Goal: Information Seeking & Learning: Learn about a topic

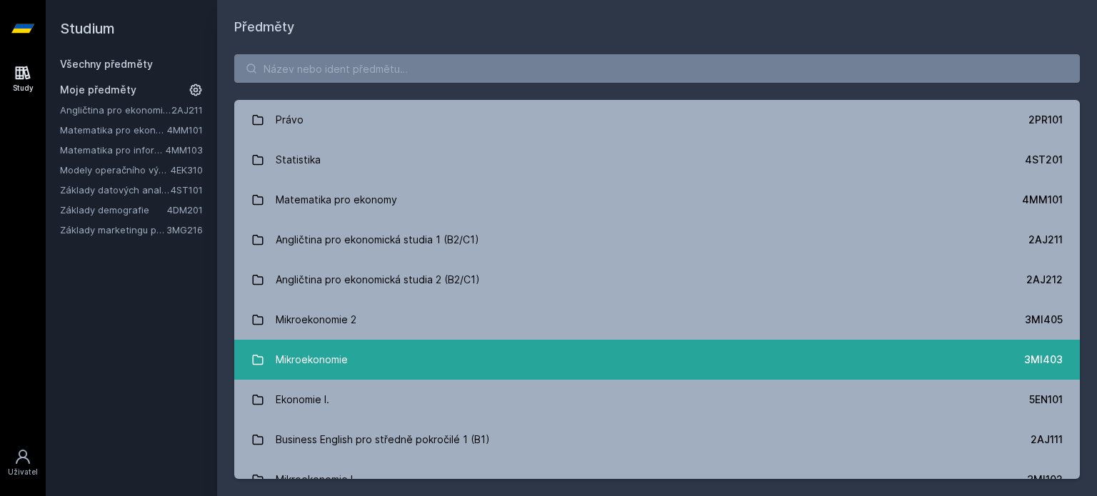
click at [602, 363] on link "Mikroekonomie 3MI403" at bounding box center [656, 360] width 845 height 40
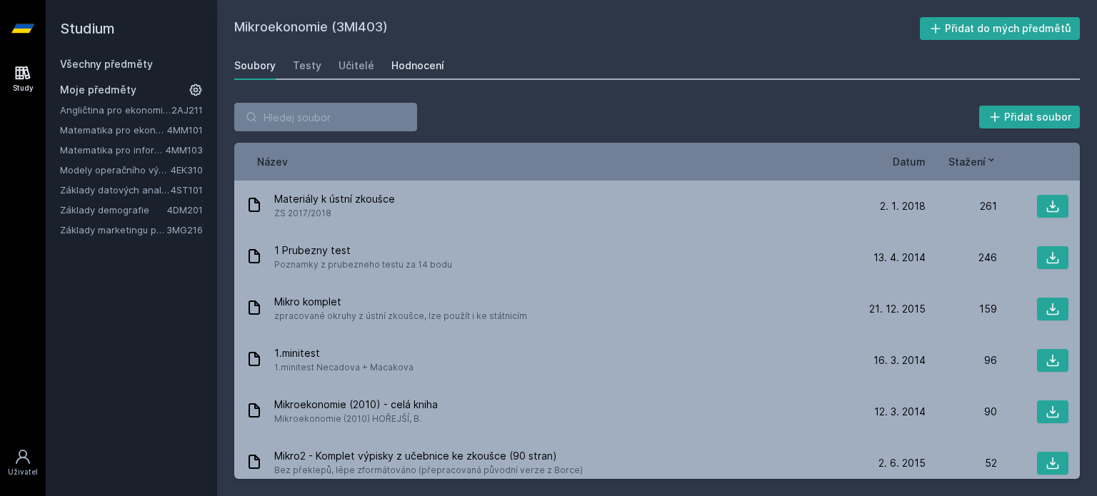
click at [407, 65] on div "Hodnocení" at bounding box center [417, 66] width 53 height 14
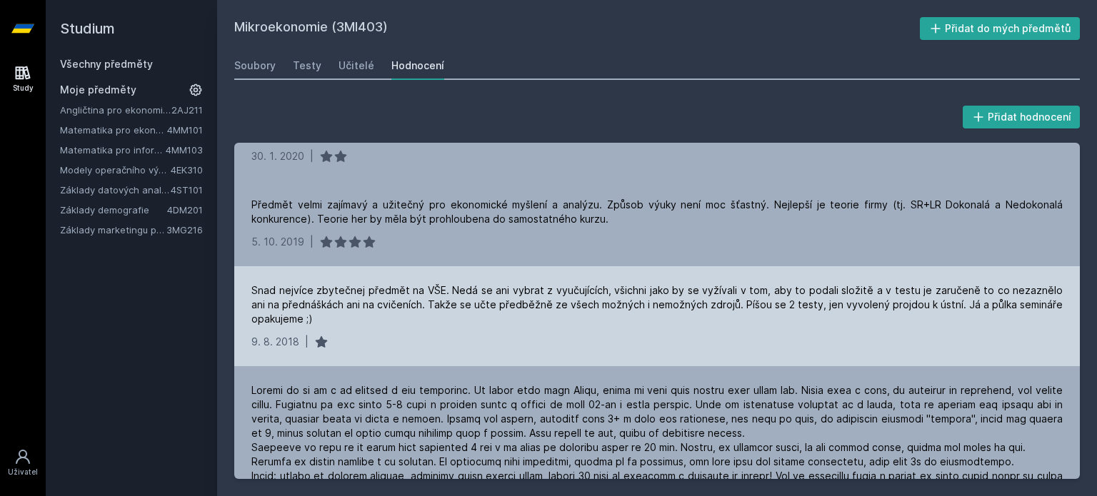
scroll to position [214, 0]
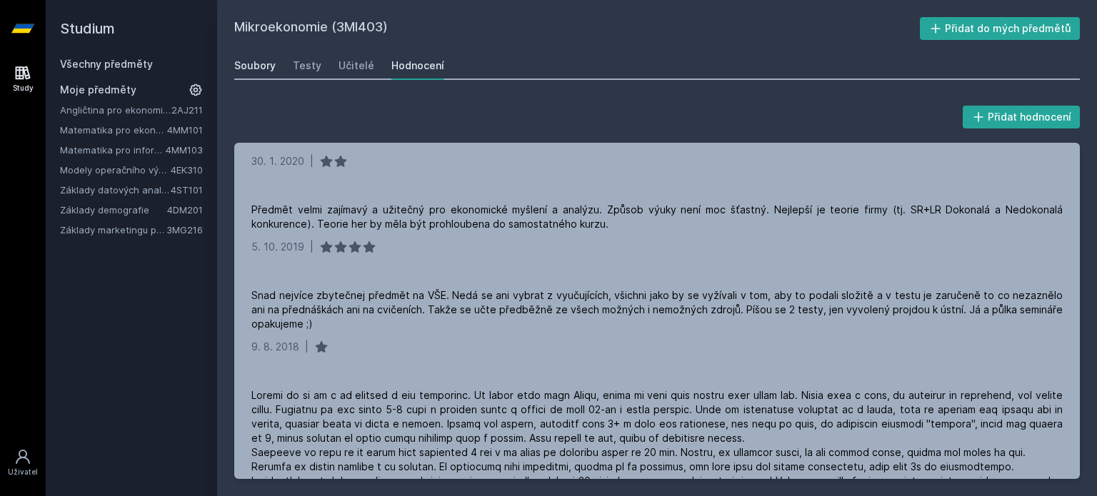
click at [259, 59] on div "Soubory" at bounding box center [254, 66] width 41 height 14
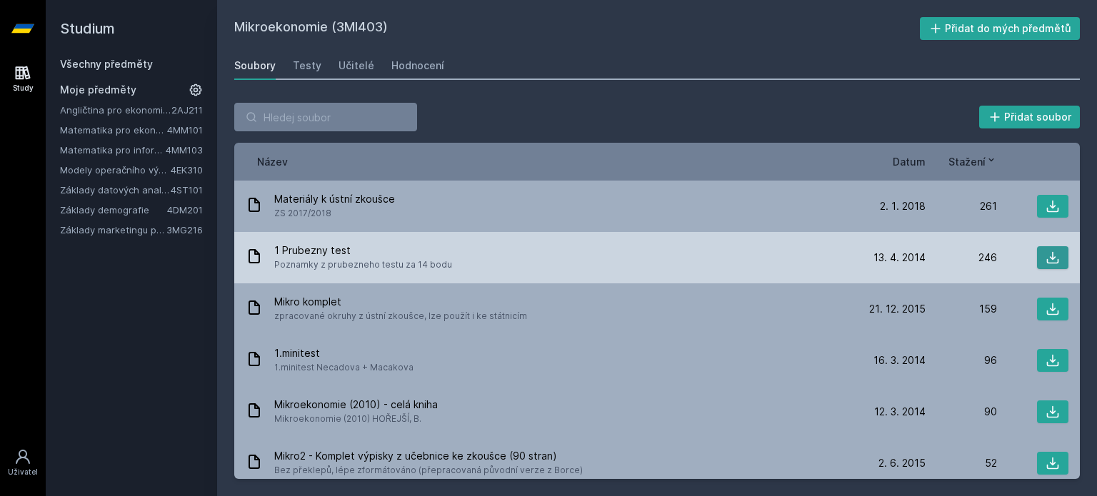
click at [1045, 254] on icon at bounding box center [1052, 258] width 14 height 14
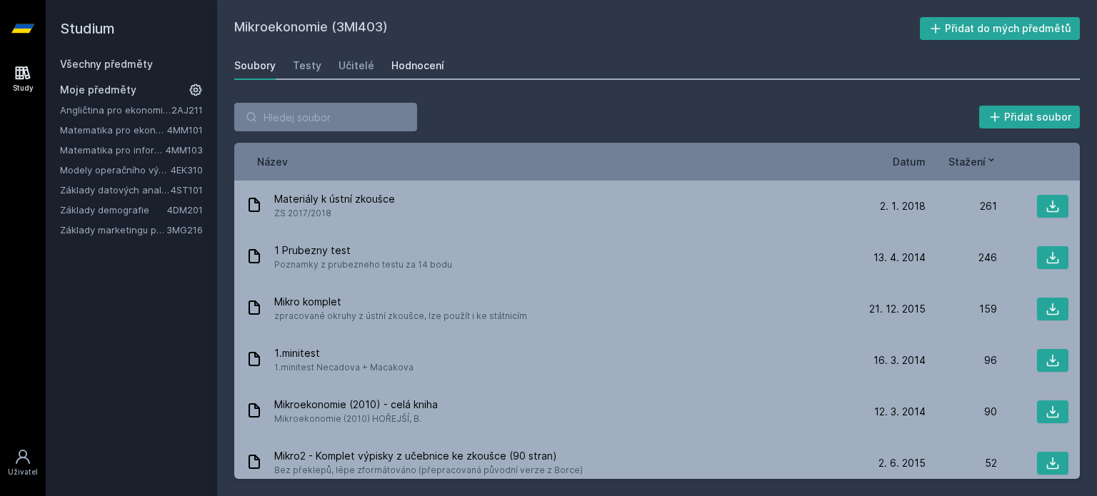
click at [399, 69] on div "Hodnocení" at bounding box center [417, 66] width 53 height 14
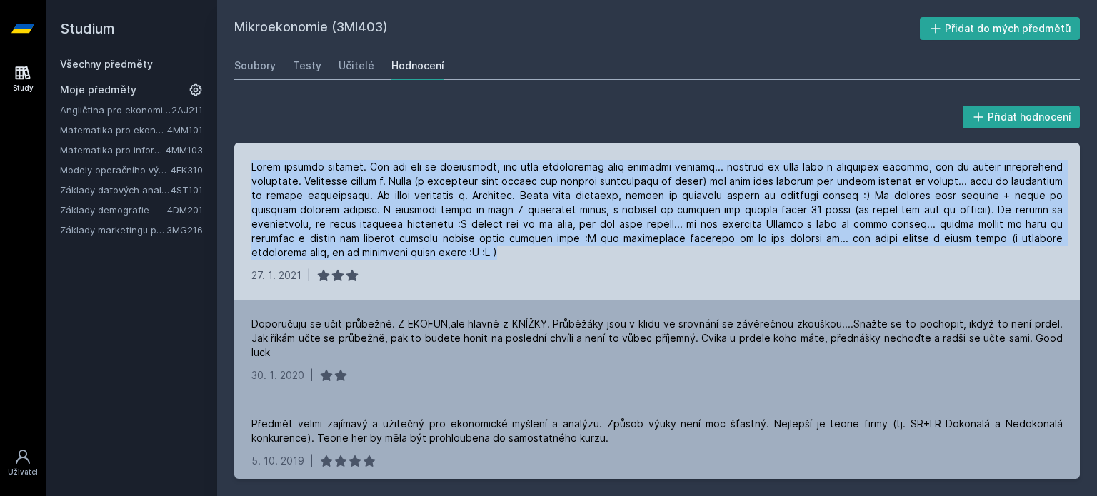
drag, startPoint x: 348, startPoint y: 247, endPoint x: 244, endPoint y: 159, distance: 136.9
type textarea "Lorem ipsumdo sitamet. Con adi eli se doeiusmodt, inc utla etdoloremag aliq eni…"
click at [244, 159] on div "27. 1. 2021 |" at bounding box center [656, 221] width 845 height 157
copy div "Lorem ipsumdo sitamet. Con adi eli se doeiusmodt, inc utla etdoloremag aliq eni…"
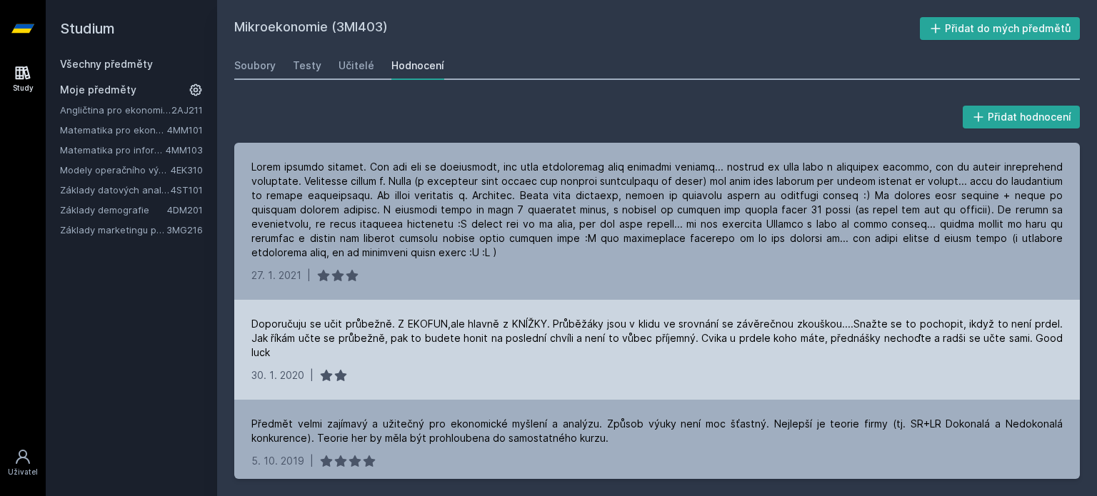
click at [511, 336] on div "Doporučuju se učit průbežně. Z EKOFUN,ale hlavně z KNÍŽKY. Průběžáky jsou v kli…" at bounding box center [656, 338] width 811 height 43
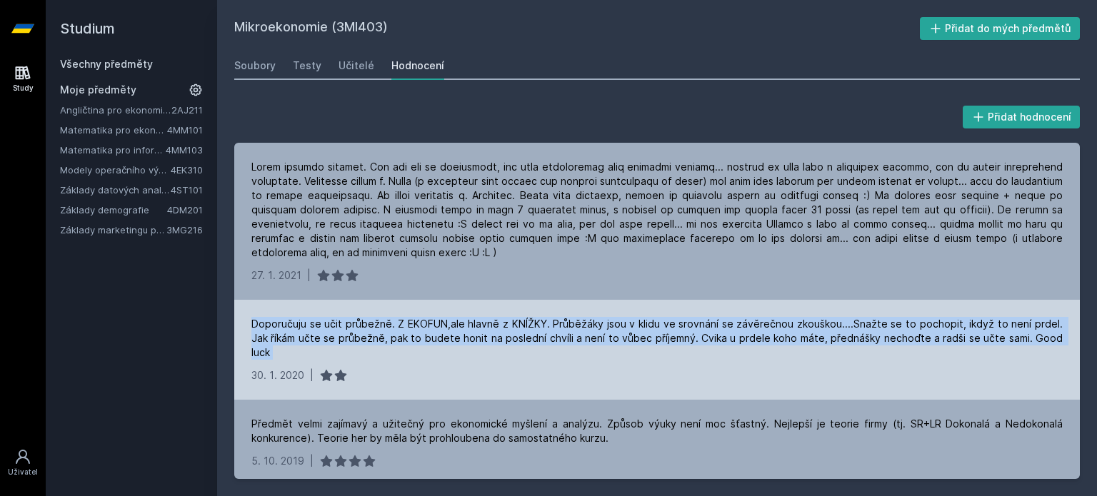
click at [511, 336] on div "Doporučuju se učit průbežně. Z EKOFUN,ale hlavně z KNÍŽKY. Průběžáky jsou v kli…" at bounding box center [656, 338] width 811 height 43
click at [493, 342] on div "Doporučuju se učit průbežně. Z EKOFUN,ale hlavně z KNÍŽKY. Průběžáky jsou v kli…" at bounding box center [656, 338] width 811 height 43
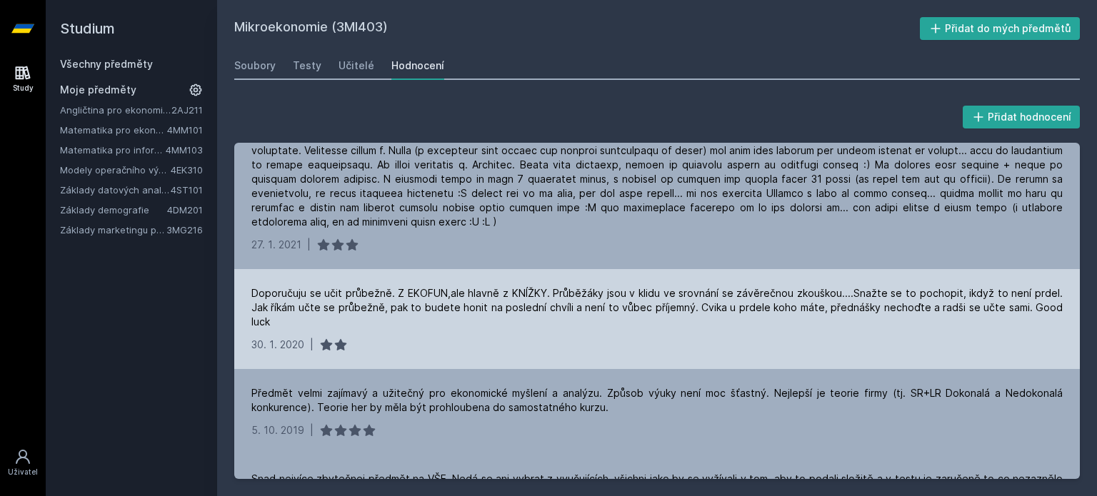
scroll to position [71, 0]
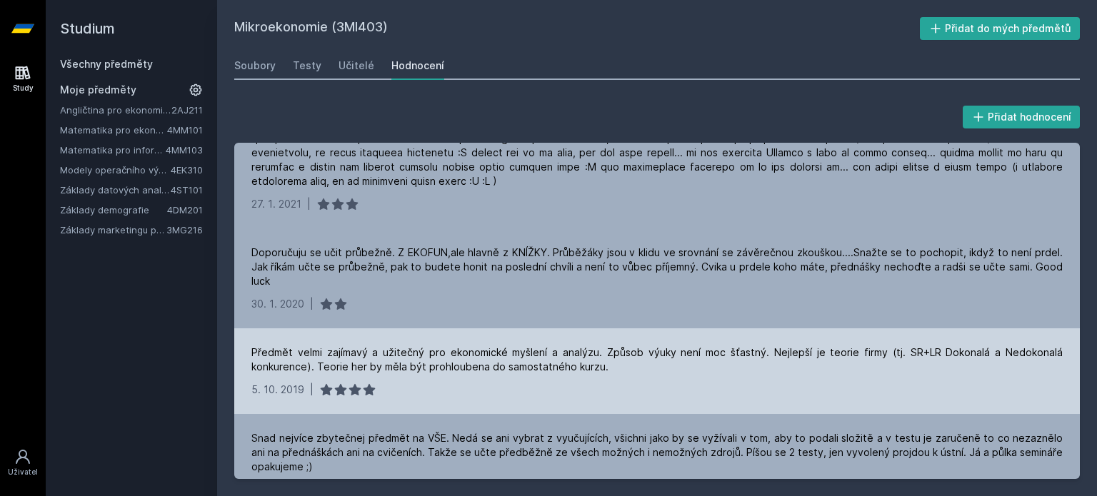
click at [486, 346] on div "Předmět velmi zajímavý a užitečný pro ekonomické myšlení a analýzu. Způsob výuk…" at bounding box center [656, 360] width 811 height 29
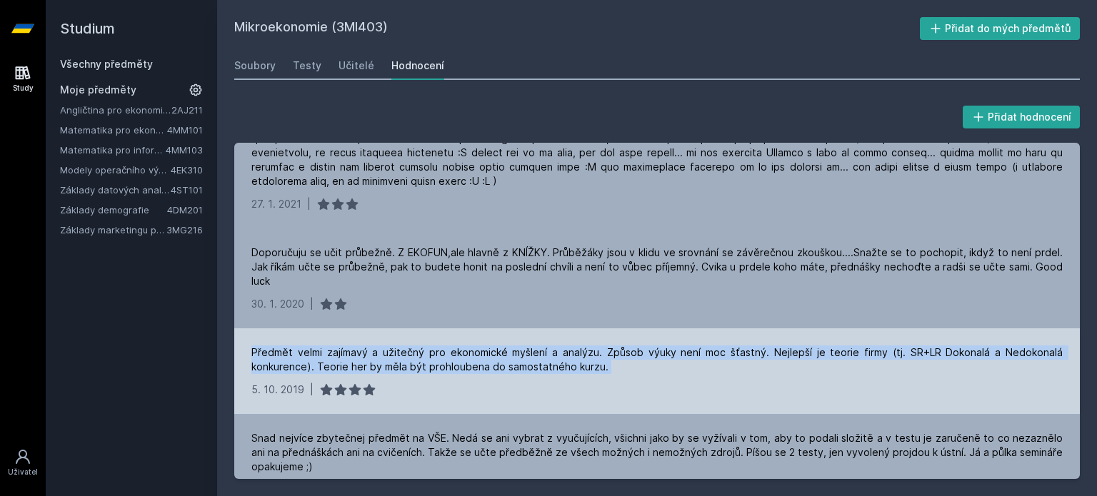
click at [486, 346] on div "Předmět velmi zajímavý a užitečný pro ekonomické myšlení a analýzu. Způsob výuk…" at bounding box center [656, 360] width 811 height 29
click at [486, 353] on div "Předmět velmi zajímavý a užitečný pro ekonomické myšlení a analýzu. Způsob výuk…" at bounding box center [656, 360] width 811 height 29
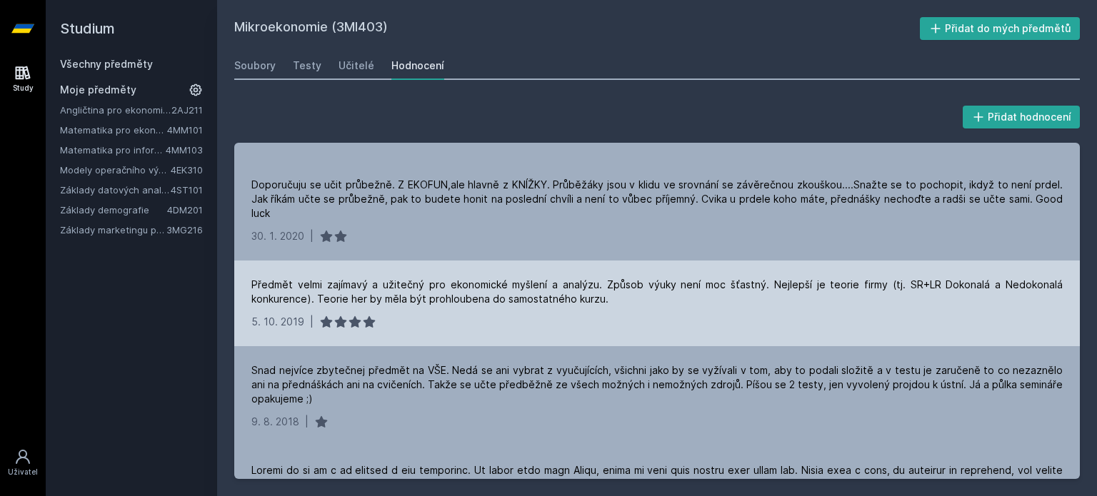
scroll to position [143, 0]
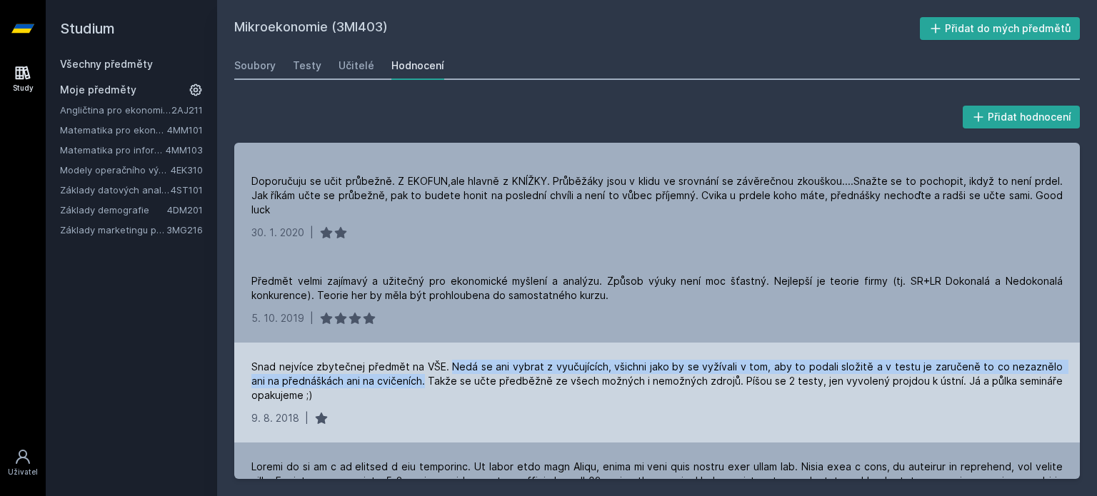
drag, startPoint x: 413, startPoint y: 365, endPoint x: 446, endPoint y: 353, distance: 35.0
click at [446, 360] on div "Snad nejvíce zbytečnej předmět na VŠE. Nedá se ani vybrat z vyučujících, všichn…" at bounding box center [656, 381] width 811 height 43
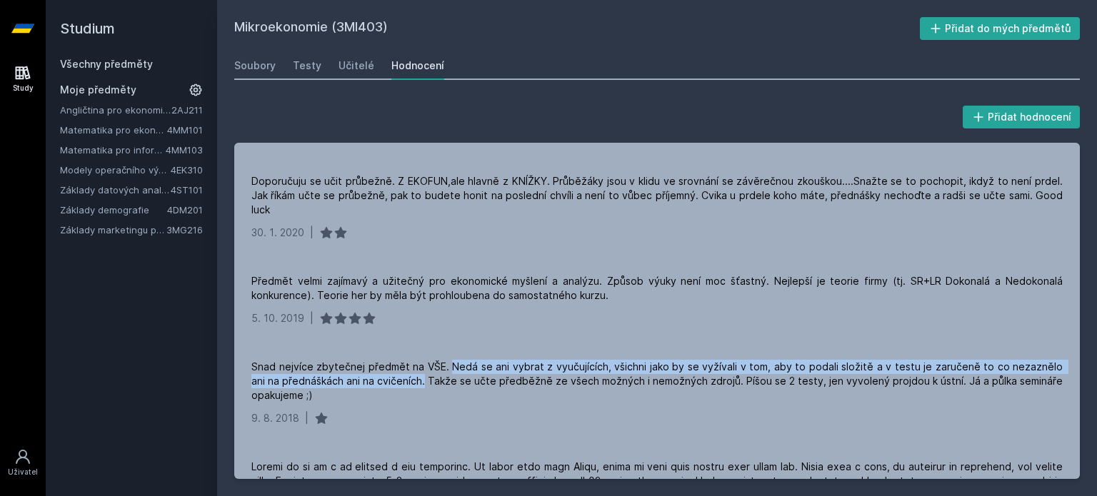
click at [436, 326] on div at bounding box center [436, 326] width 0 height 0
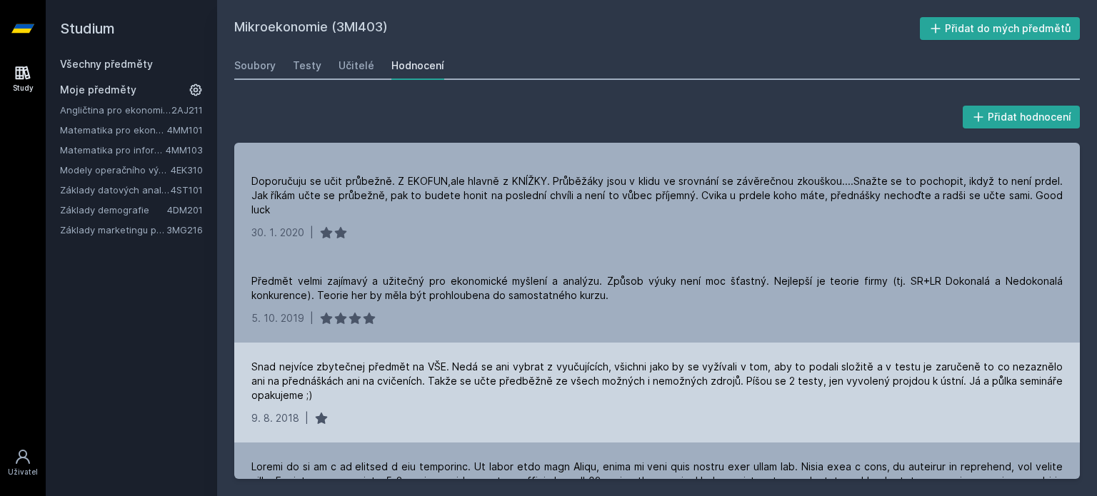
click at [531, 382] on div "Snad nejvíce zbytečnej předmět na VŠE. Nedá se ani vybrat z vyučujících, všichn…" at bounding box center [656, 381] width 811 height 43
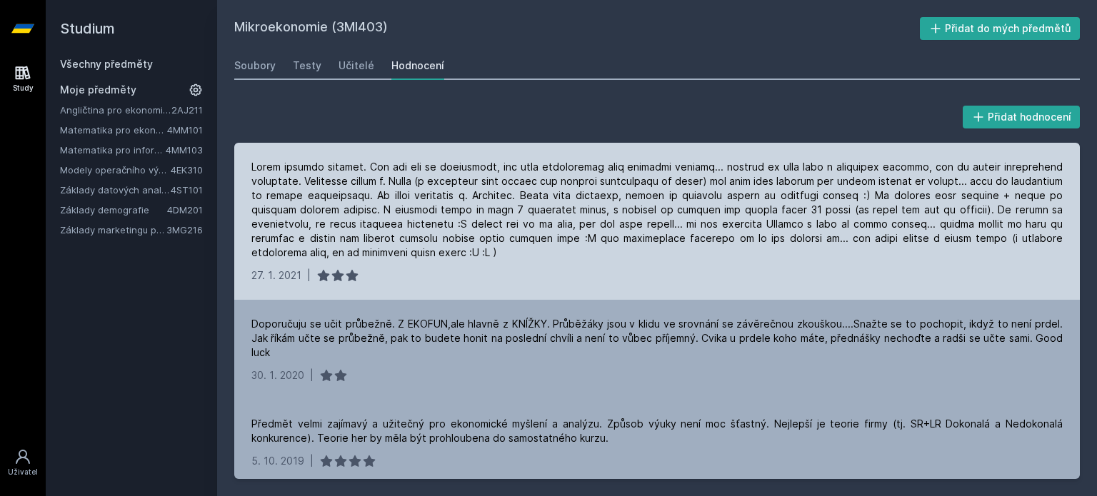
scroll to position [0, 0]
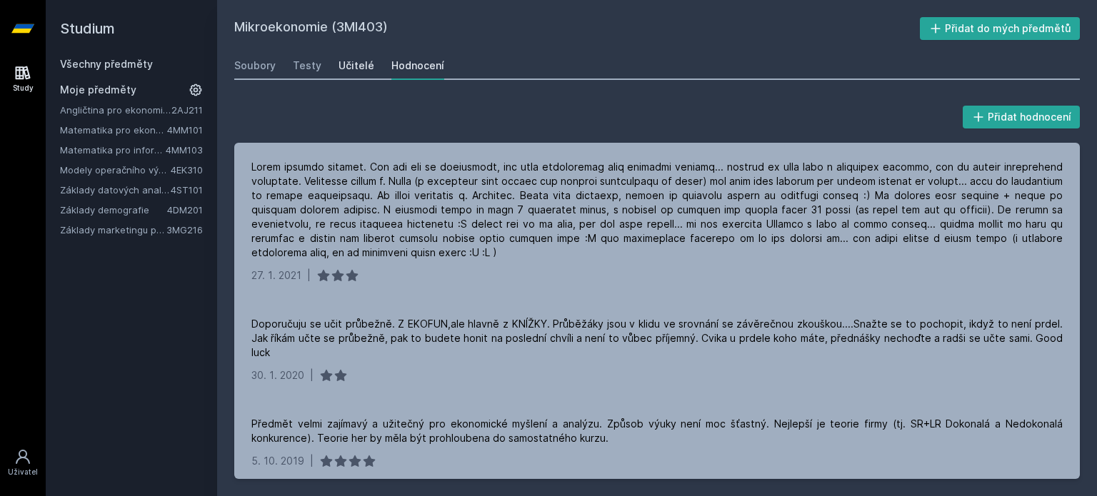
click at [358, 59] on div "Učitelé" at bounding box center [356, 66] width 36 height 14
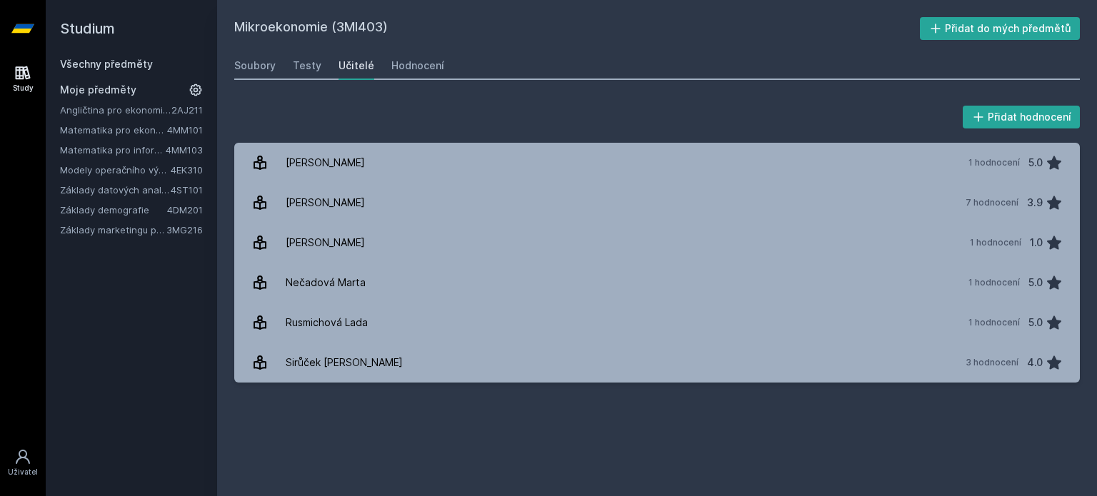
click at [321, 64] on div "Soubory Testy Učitelé Hodnocení" at bounding box center [656, 65] width 845 height 29
click at [299, 66] on div "Testy" at bounding box center [307, 66] width 29 height 14
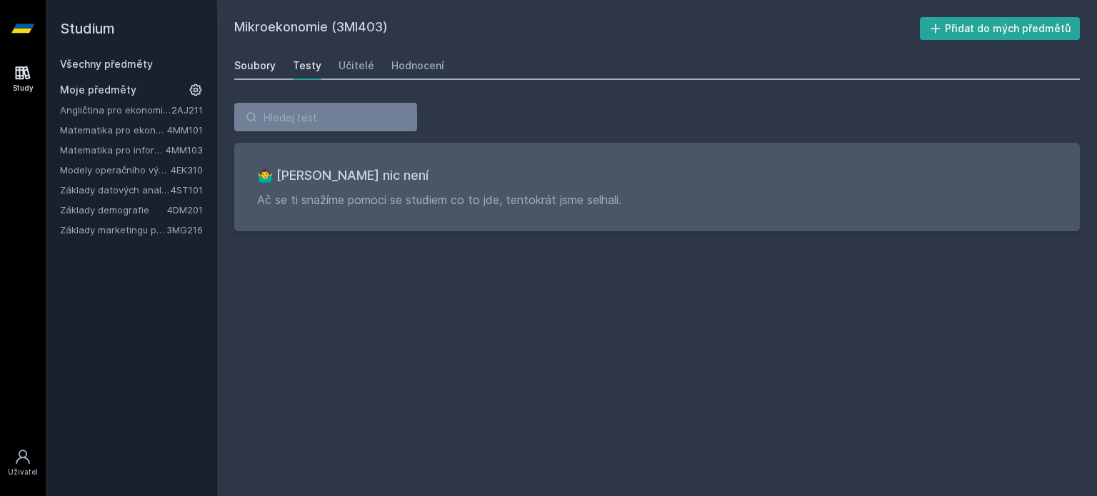
click at [255, 66] on div "Soubory" at bounding box center [254, 66] width 41 height 14
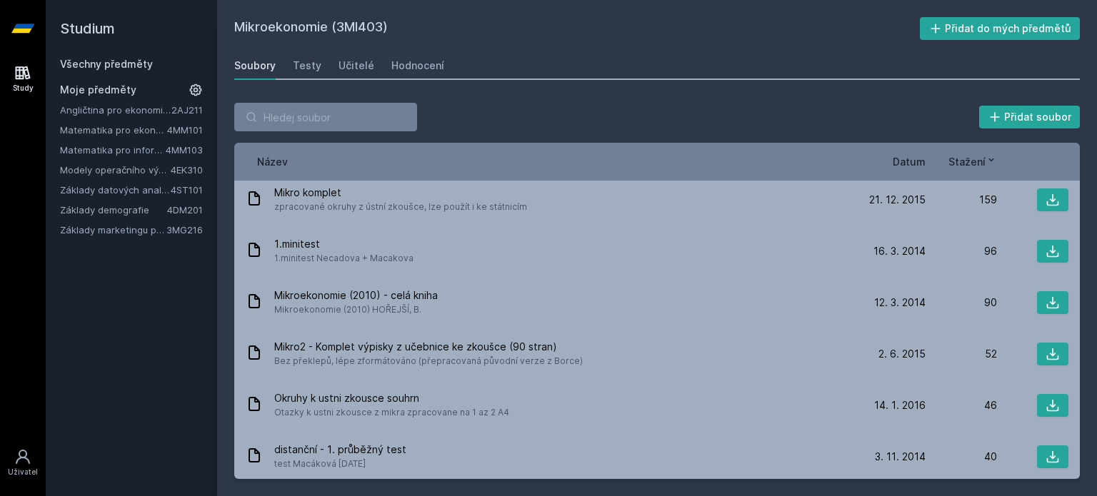
scroll to position [143, 0]
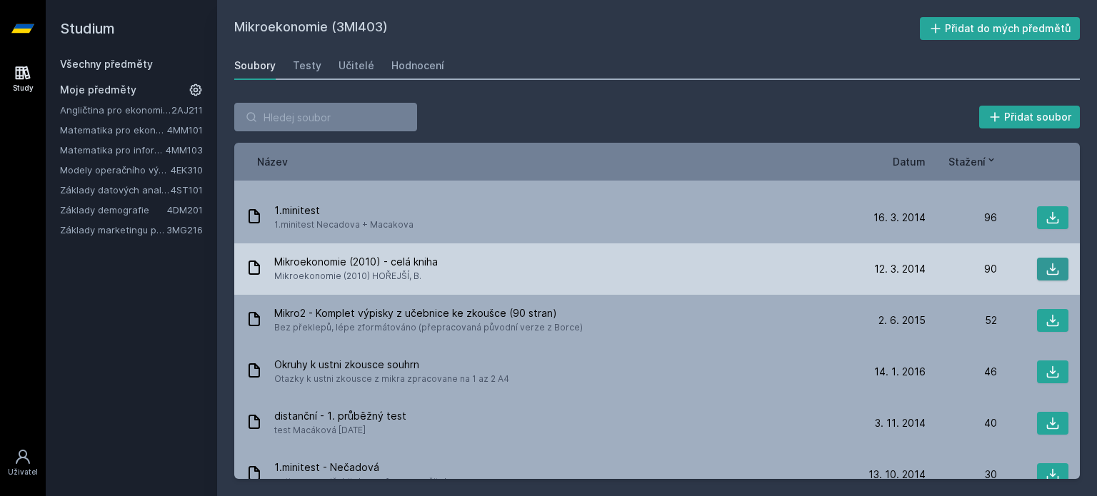
click at [1037, 266] on button at bounding box center [1052, 269] width 31 height 23
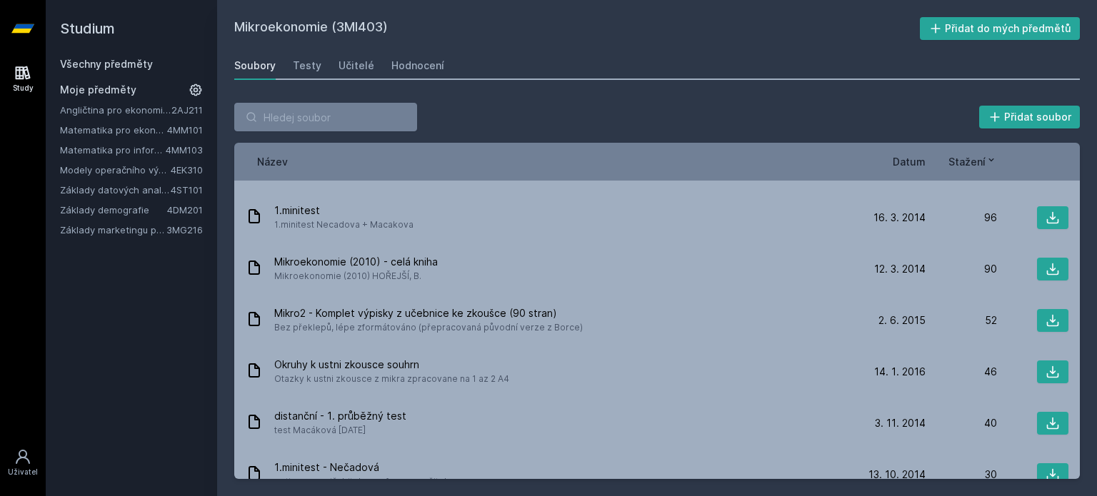
click at [600, 107] on div "Přidat soubor" at bounding box center [656, 117] width 845 height 29
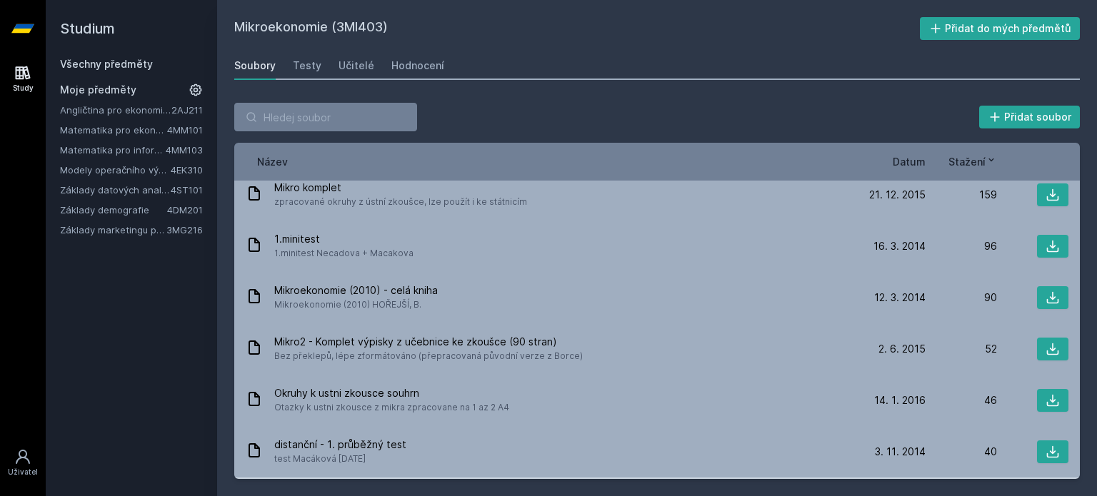
scroll to position [286, 0]
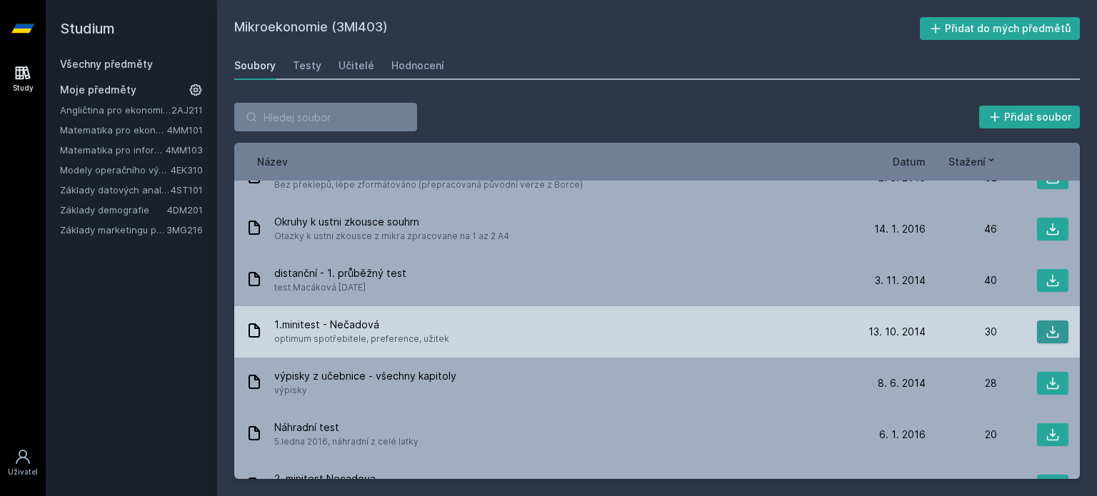
click at [1045, 331] on icon at bounding box center [1052, 332] width 14 height 14
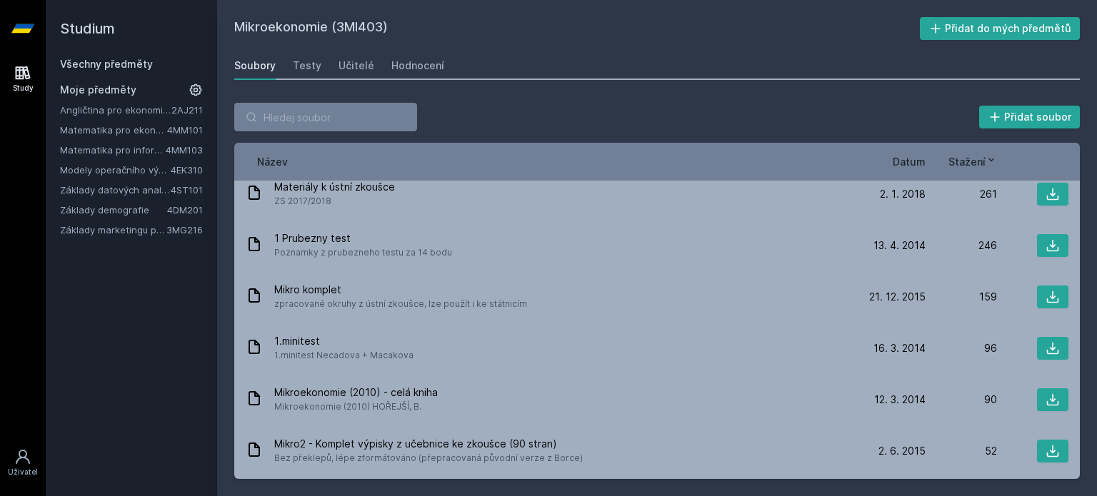
scroll to position [0, 0]
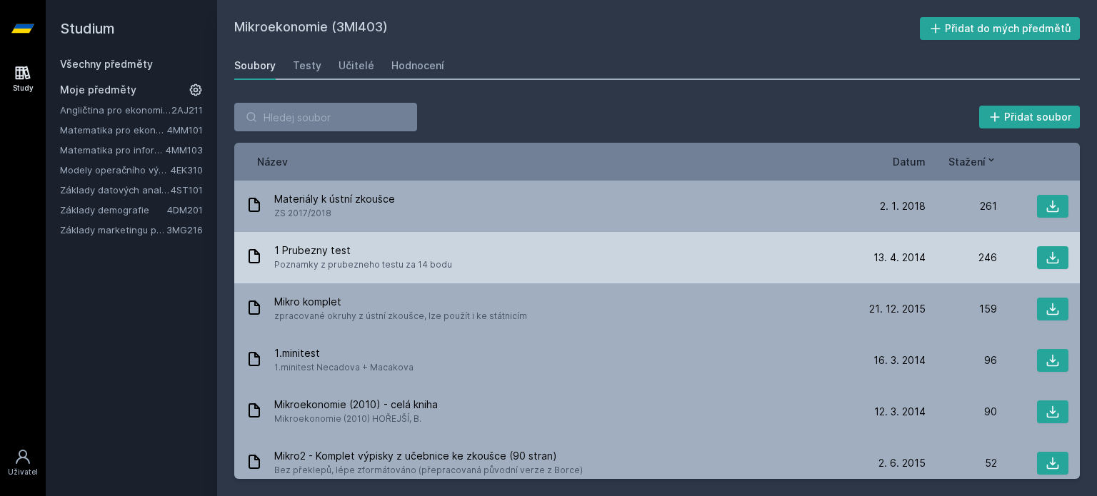
click at [631, 256] on div "1 Prubezny test Poznamky z prubezneho testu za 14 bodu" at bounding box center [550, 258] width 608 height 29
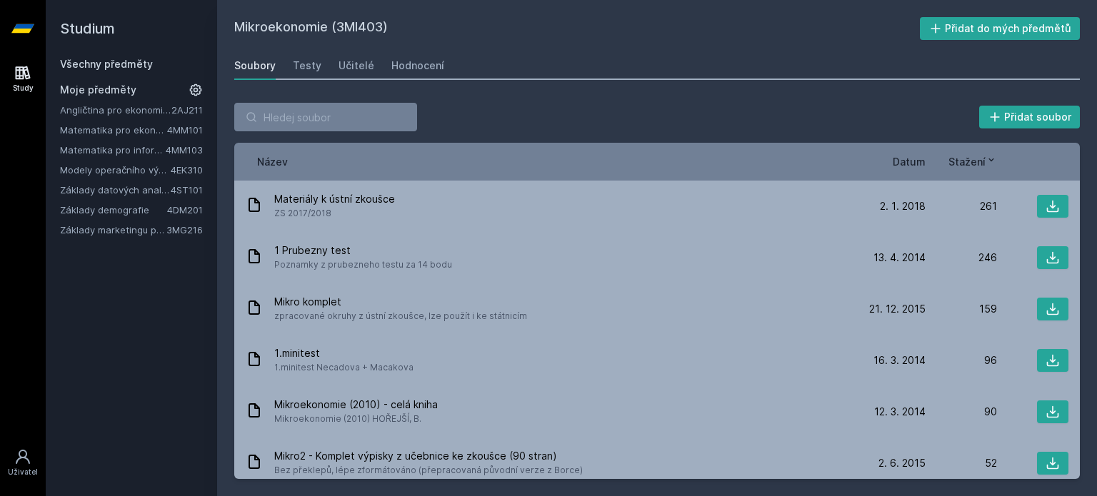
click at [906, 159] on span "Datum" at bounding box center [909, 161] width 33 height 15
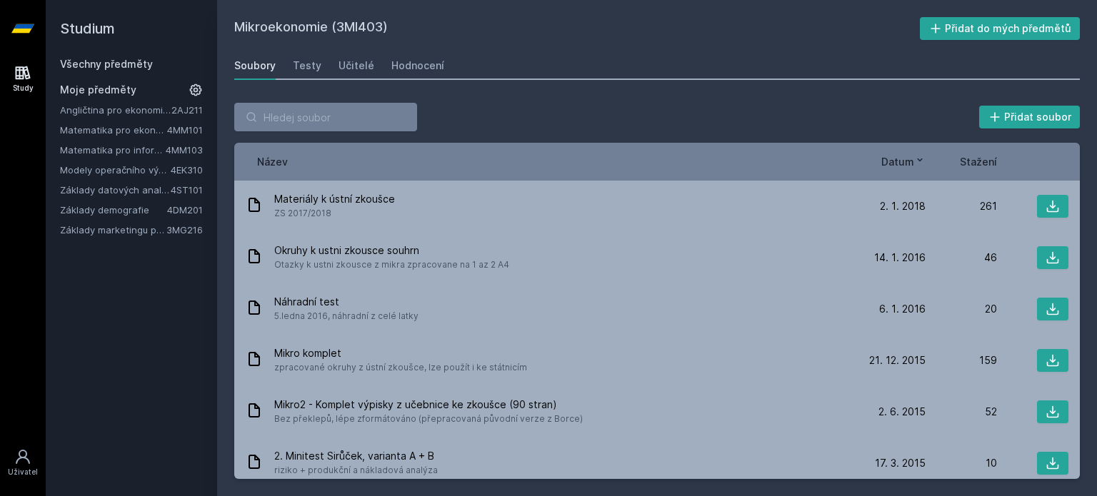
click at [906, 159] on span "Datum" at bounding box center [897, 161] width 33 height 15
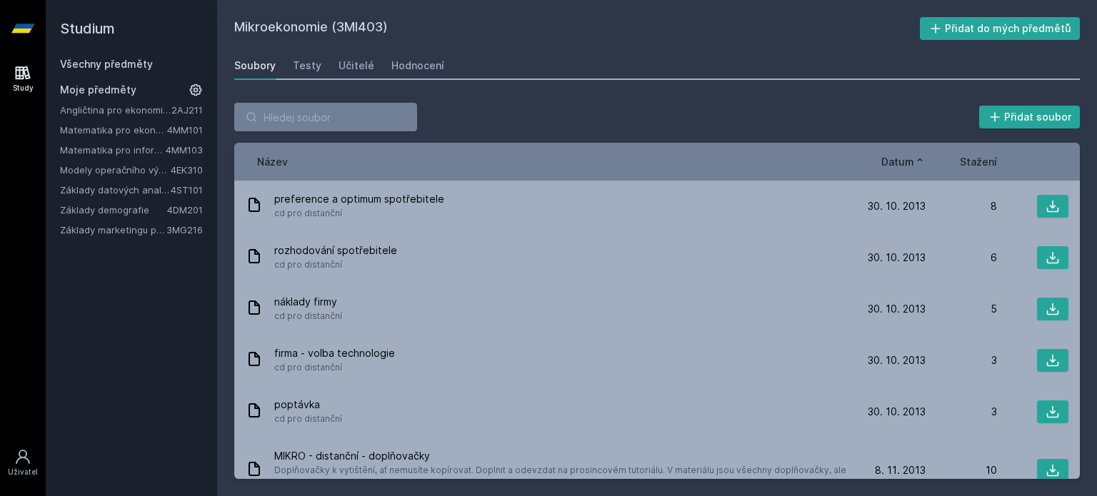
click at [906, 159] on span "Datum" at bounding box center [897, 161] width 33 height 15
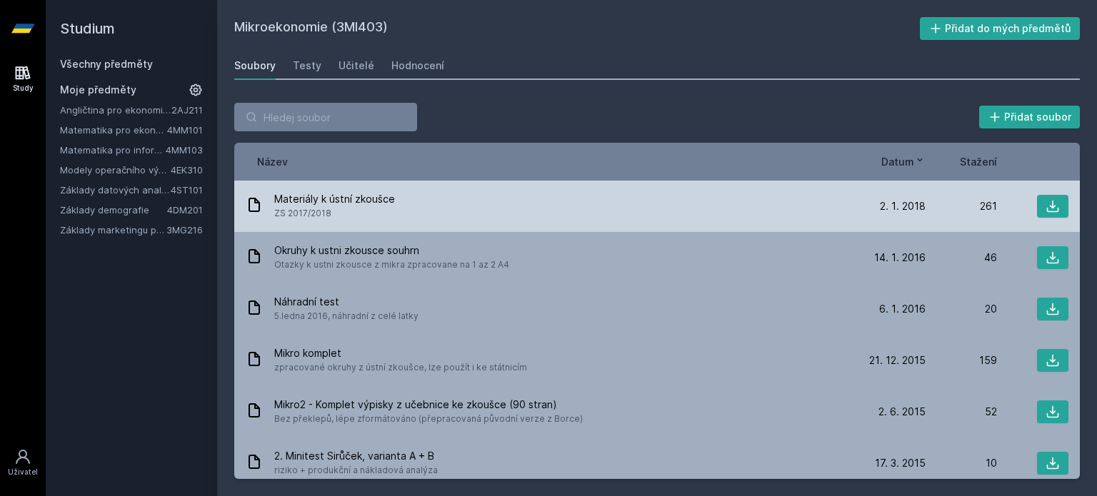
click at [377, 191] on div "Materiály k ústní zkoušce ZS 2017/2018 [DATE] 2. 1. 2018 261" at bounding box center [656, 206] width 845 height 51
click at [380, 198] on span "Materiály k ústní zkoušce" at bounding box center [334, 199] width 121 height 14
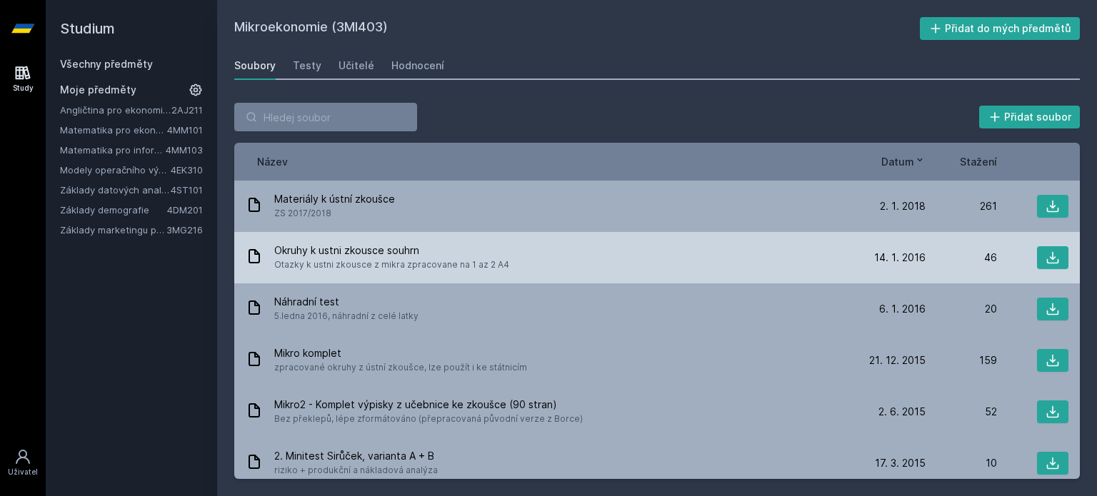
click at [463, 239] on div "Okruhy k ustni zkousce souhrn Otazky k ustni zkousce z mikra zpracovane na 1 az…" at bounding box center [656, 257] width 845 height 51
click at [385, 249] on span "Okruhy k ustni zkousce souhrn" at bounding box center [391, 251] width 235 height 14
click at [384, 249] on span "Okruhy k ustni zkousce souhrn" at bounding box center [391, 251] width 235 height 14
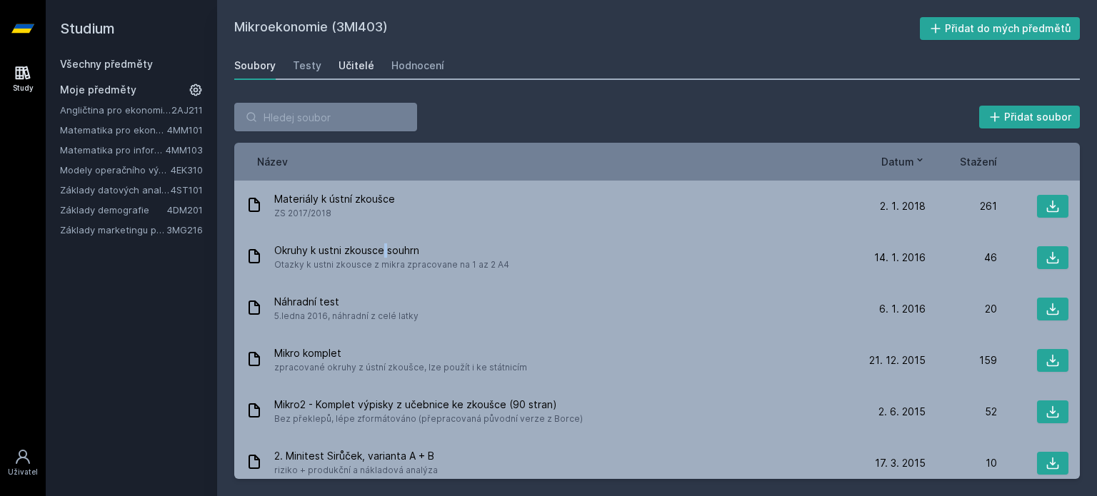
click at [354, 64] on div "Učitelé" at bounding box center [356, 66] width 36 height 14
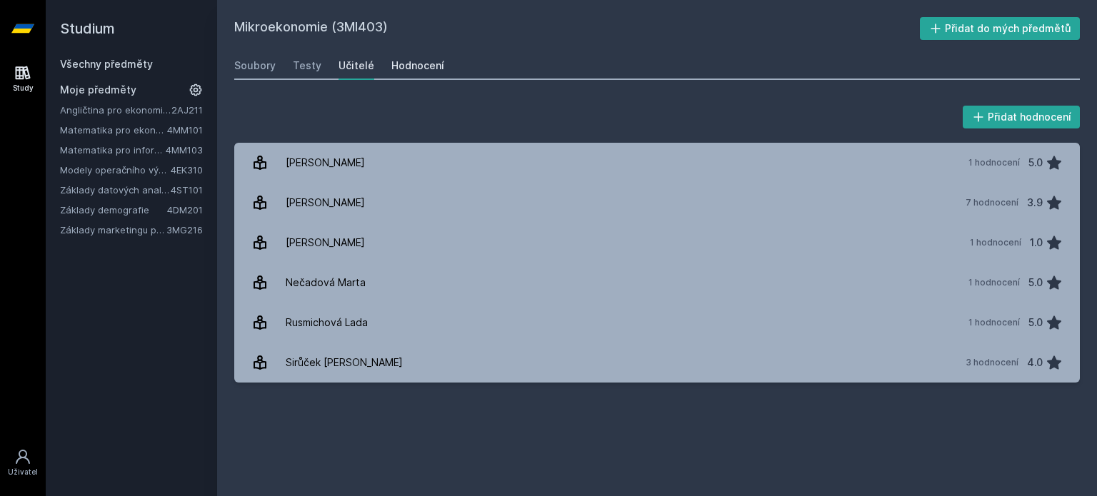
click at [400, 64] on div "Hodnocení" at bounding box center [417, 66] width 53 height 14
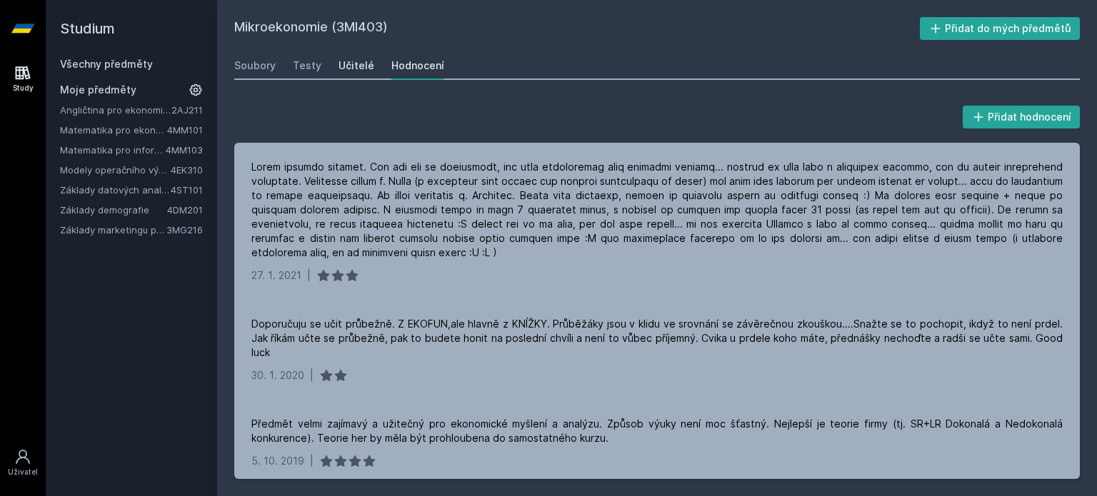
click at [354, 71] on div "Učitelé" at bounding box center [356, 66] width 36 height 14
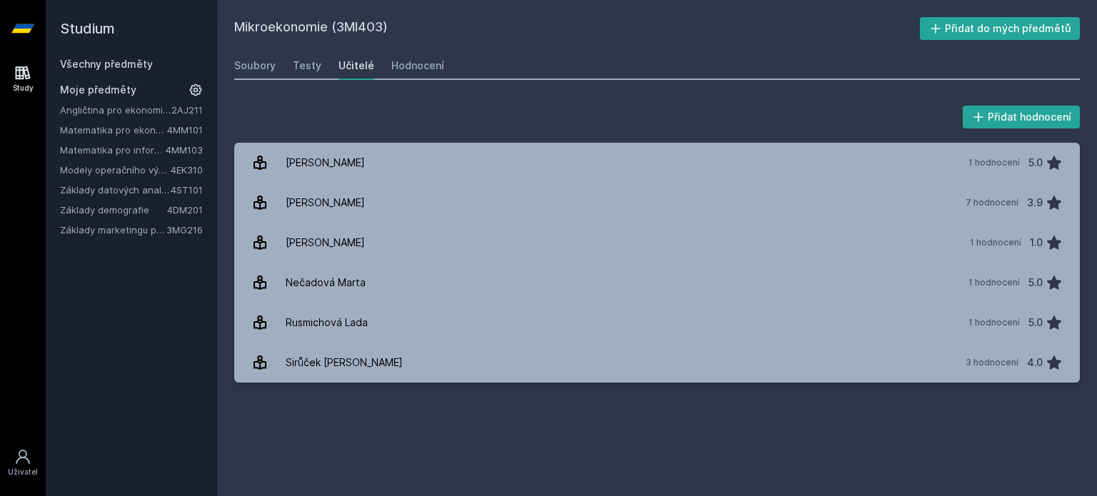
click at [464, 45] on div "Mikroekonomie (3MI403) Přidat do mých předmětů [GEOGRAPHIC_DATA] Testy Učitelé …" at bounding box center [656, 248] width 845 height 462
